Goal: Task Accomplishment & Management: Manage account settings

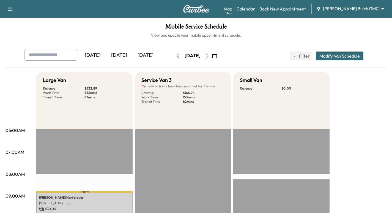
scroll to position [158, 0]
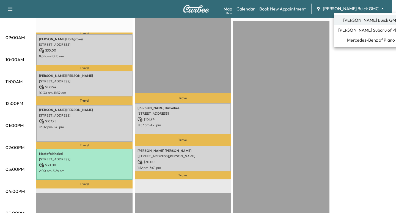
click at [360, 31] on span "[PERSON_NAME] Subaru of Plano" at bounding box center [372, 30] width 66 height 7
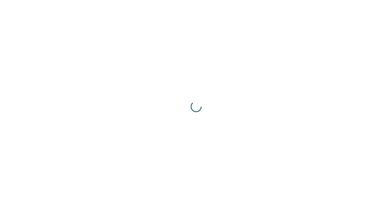
scroll to position [0, 0]
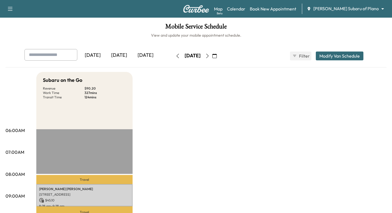
click at [217, 56] on icon "button" at bounding box center [215, 56] width 4 height 4
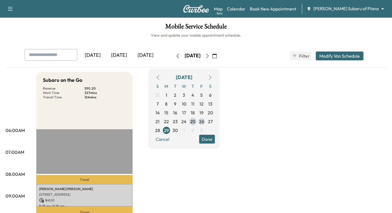
click at [204, 121] on span "26" at bounding box center [201, 121] width 5 height 7
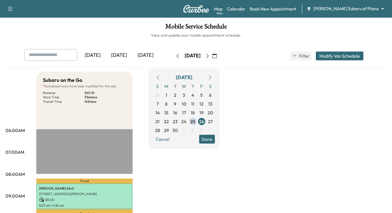
click at [213, 76] on icon "button" at bounding box center [210, 77] width 4 height 4
click at [163, 76] on button "button" at bounding box center [157, 77] width 9 height 9
click at [160, 78] on icon "button" at bounding box center [158, 77] width 4 height 4
click at [204, 122] on span "26" at bounding box center [201, 121] width 5 height 7
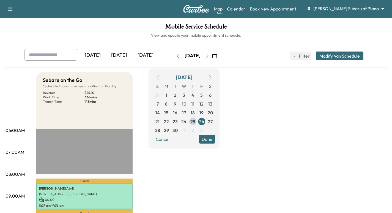
click at [215, 142] on button "Done" at bounding box center [207, 139] width 16 height 9
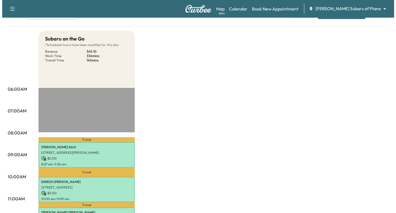
scroll to position [55, 0]
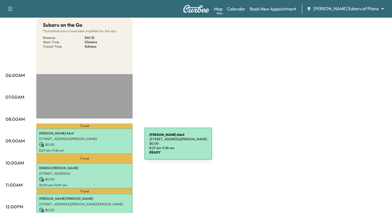
click at [103, 146] on p "$ 0.00" at bounding box center [84, 144] width 91 height 5
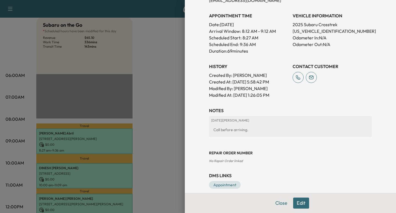
scroll to position [158, 0]
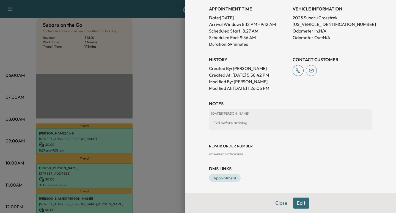
click at [294, 202] on button "Edit" at bounding box center [302, 202] width 16 height 11
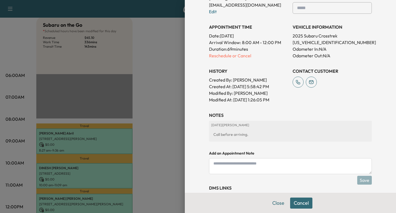
scroll to position [176, 0]
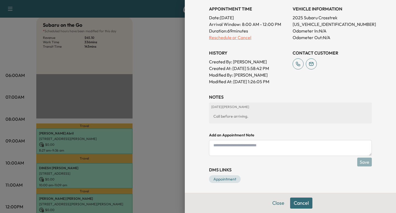
click at [245, 36] on p "Reschedule or Cancel" at bounding box center [248, 37] width 79 height 7
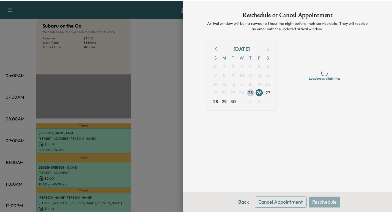
scroll to position [0, 0]
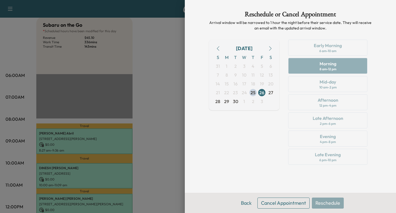
click at [289, 202] on button "Cancel Appointment" at bounding box center [284, 202] width 52 height 11
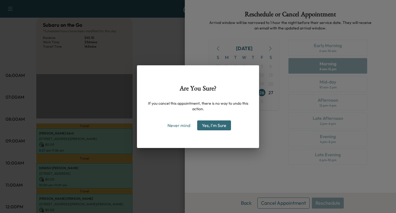
click at [217, 124] on button "Yes, I'm Sure" at bounding box center [214, 125] width 34 height 10
